Goal: Information Seeking & Learning: Learn about a topic

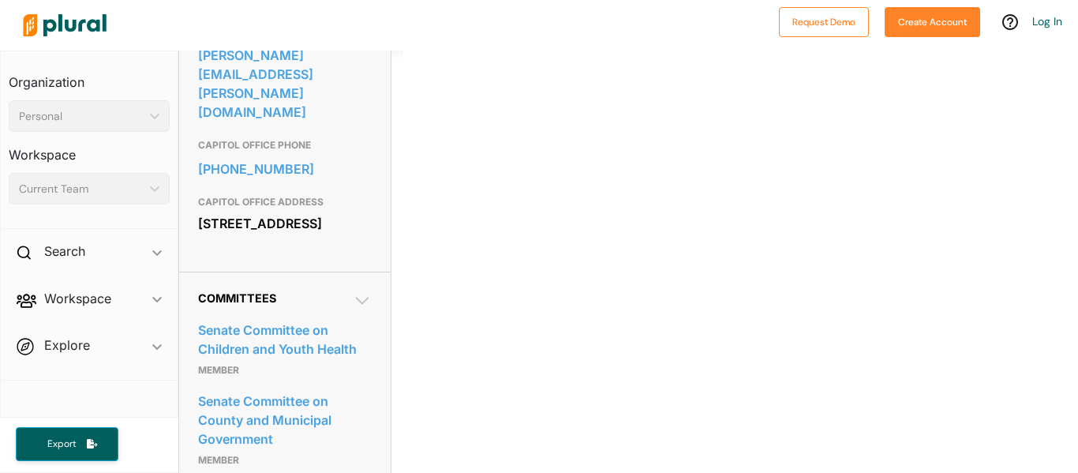
scroll to position [570, 0]
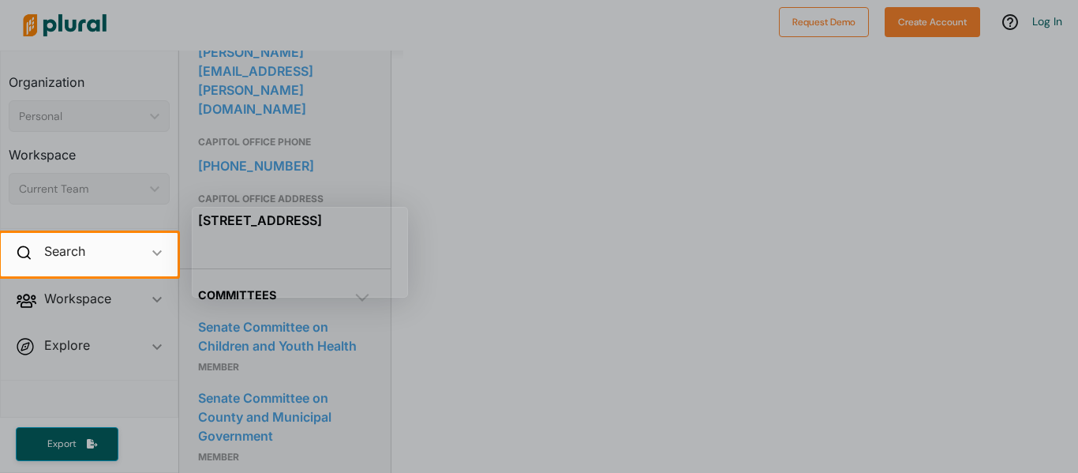
click at [504, 319] on div at bounding box center [539, 374] width 1078 height 197
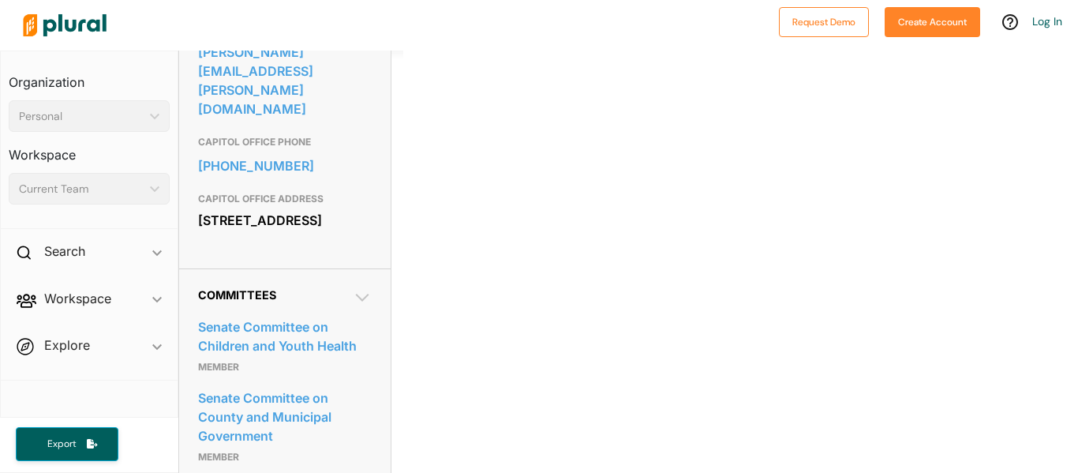
scroll to position [0, 0]
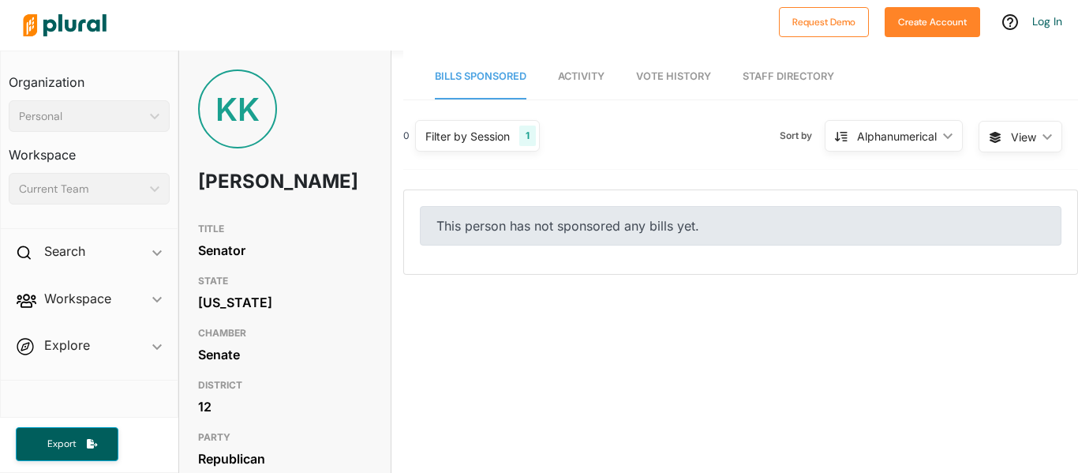
click at [594, 65] on link "Activity" at bounding box center [581, 76] width 47 height 45
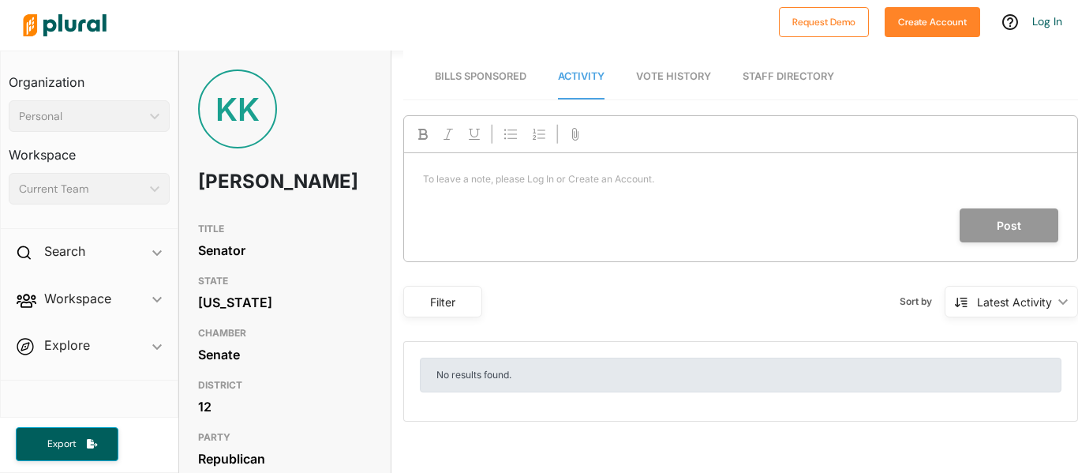
click at [511, 83] on link "Bills Sponsored" at bounding box center [481, 76] width 92 height 45
